Goal: Task Accomplishment & Management: Manage account settings

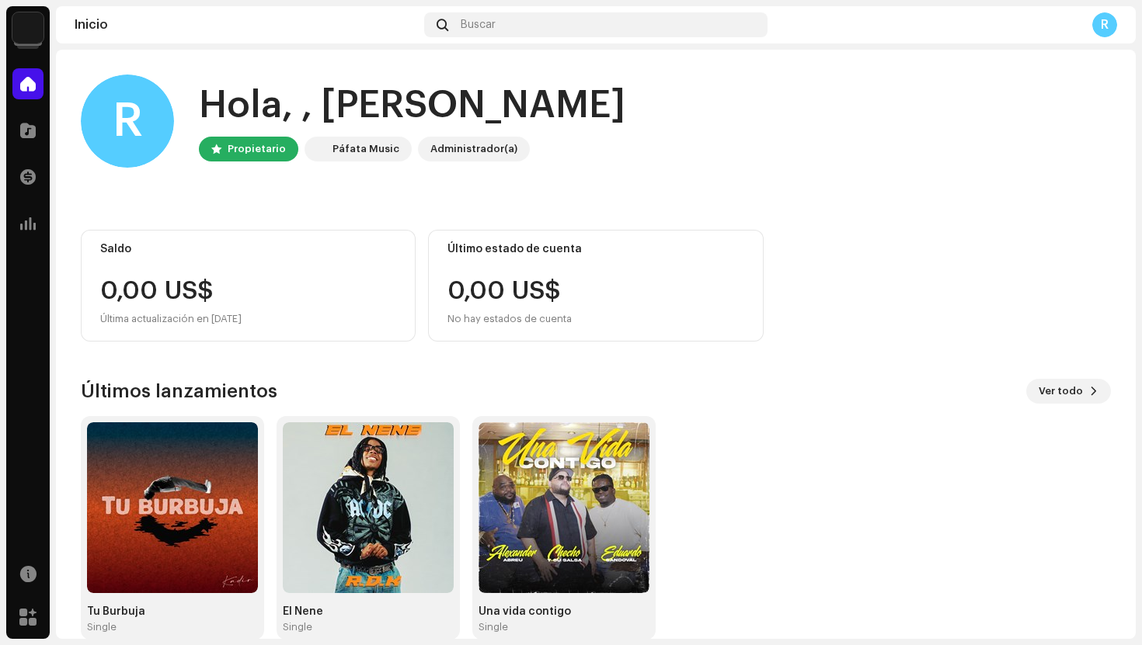
scroll to position [26, 0]
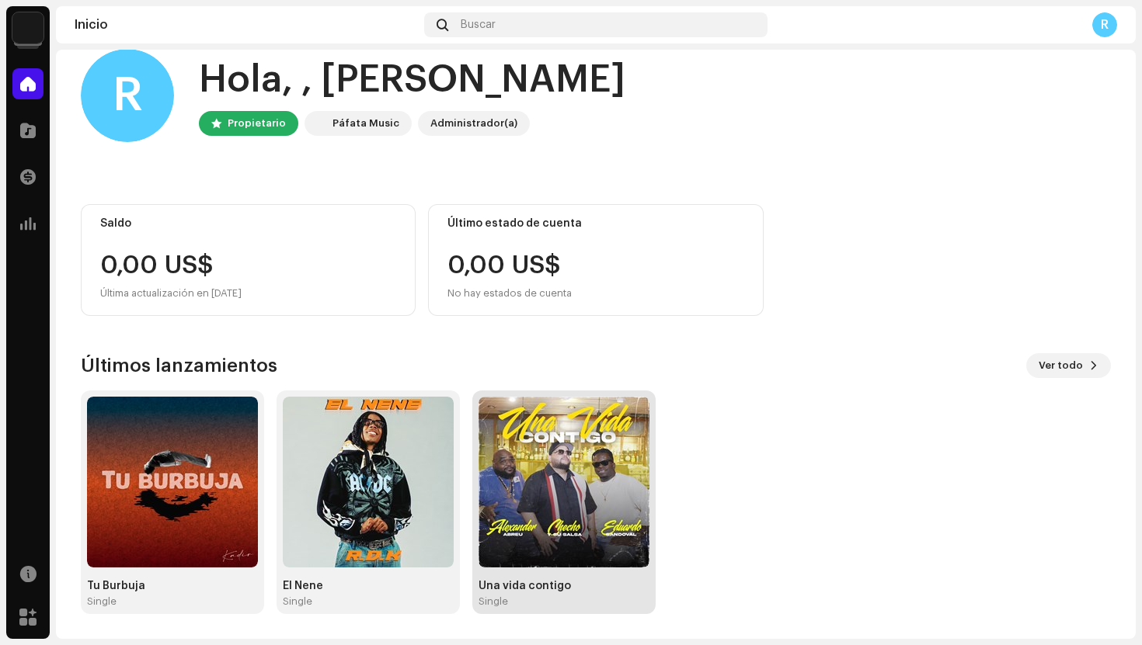
click at [599, 482] on img at bounding box center [563, 482] width 171 height 171
